Goal: Browse casually

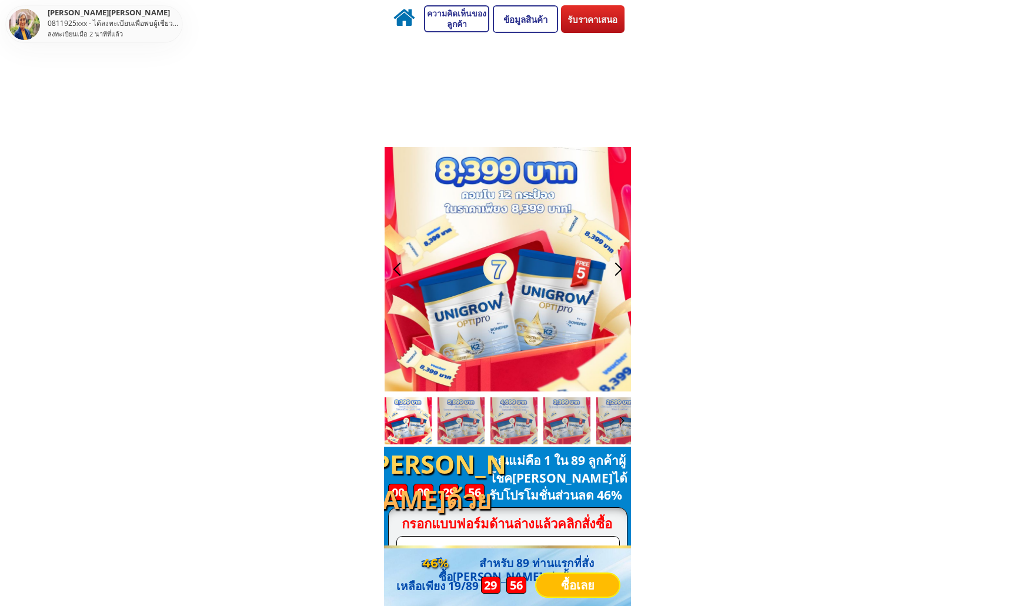
scroll to position [3469, 0]
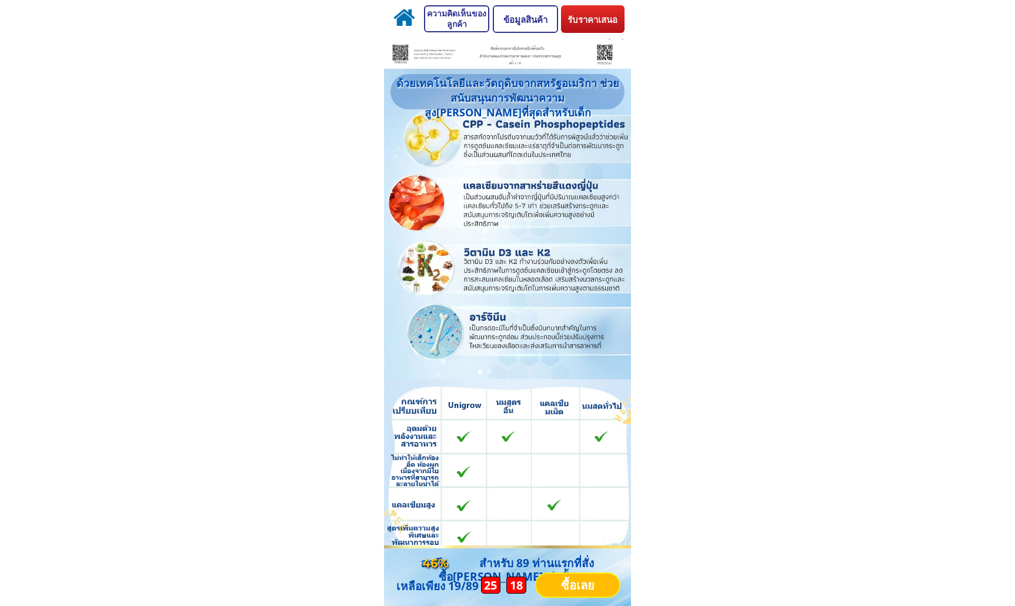
scroll to position [4668, 0]
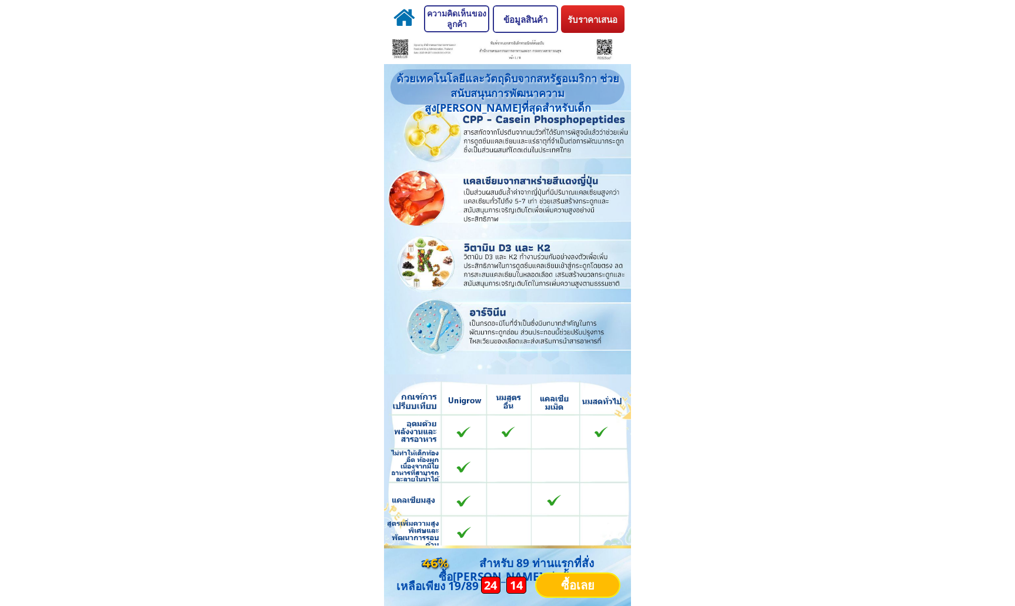
scroll to position [4669, 0]
